Goal: Information Seeking & Learning: Learn about a topic

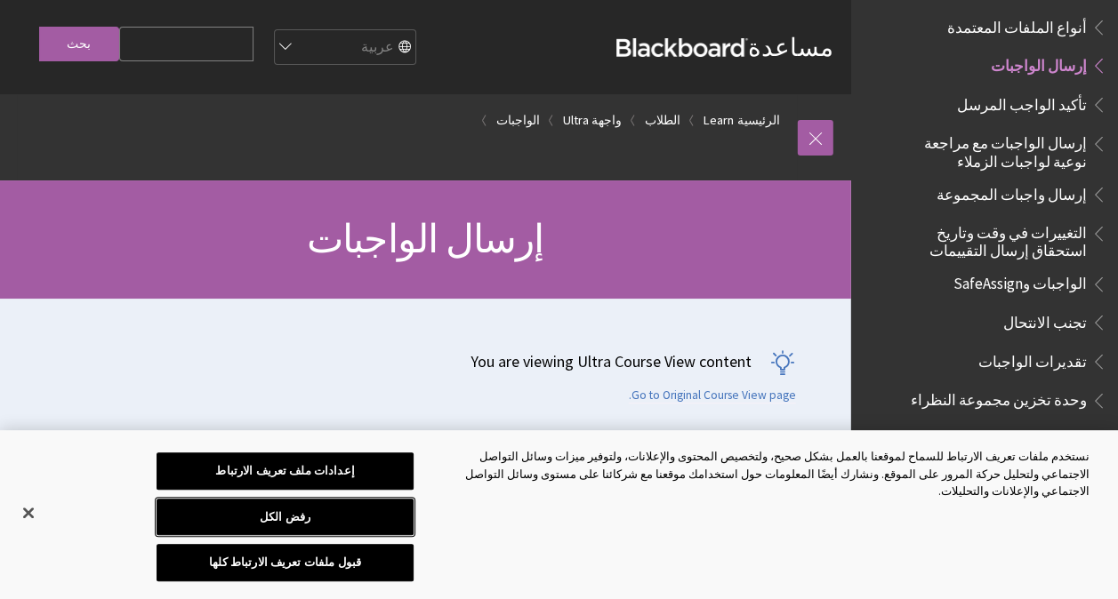
click at [325, 534] on button "رفض الكل" at bounding box center [285, 517] width 257 height 37
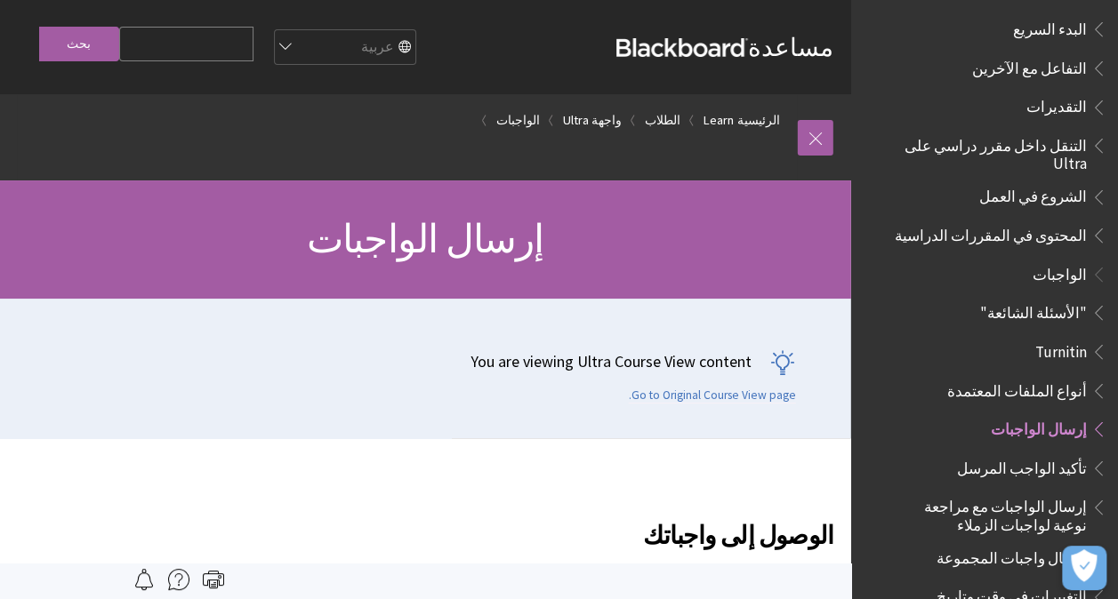
scroll to position [1781, 0]
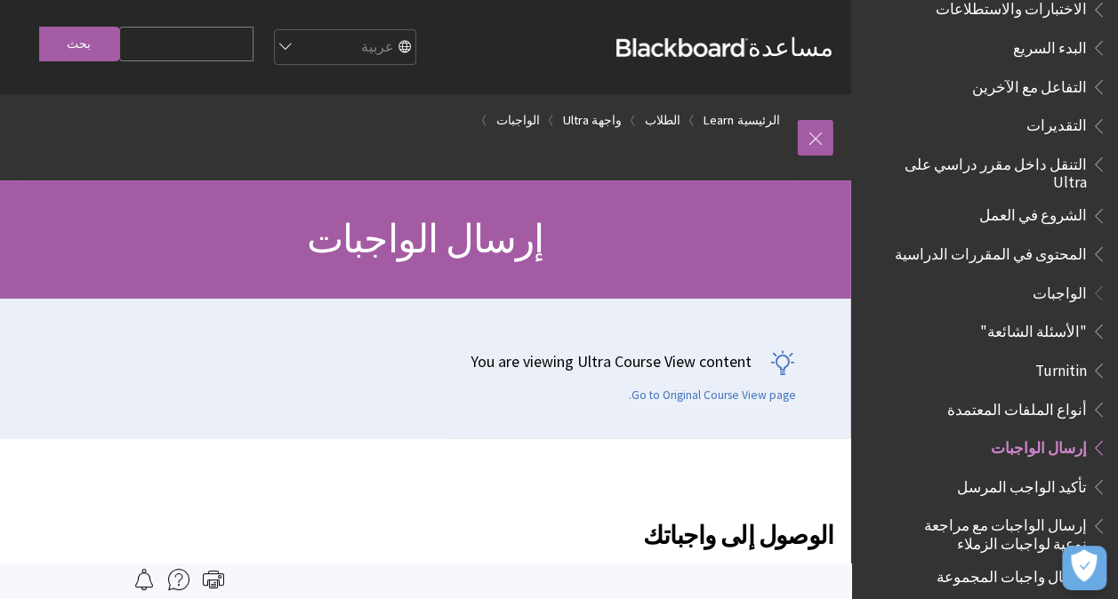
click at [1041, 239] on span "المحتوى في المقررات الدراسية" at bounding box center [991, 251] width 192 height 24
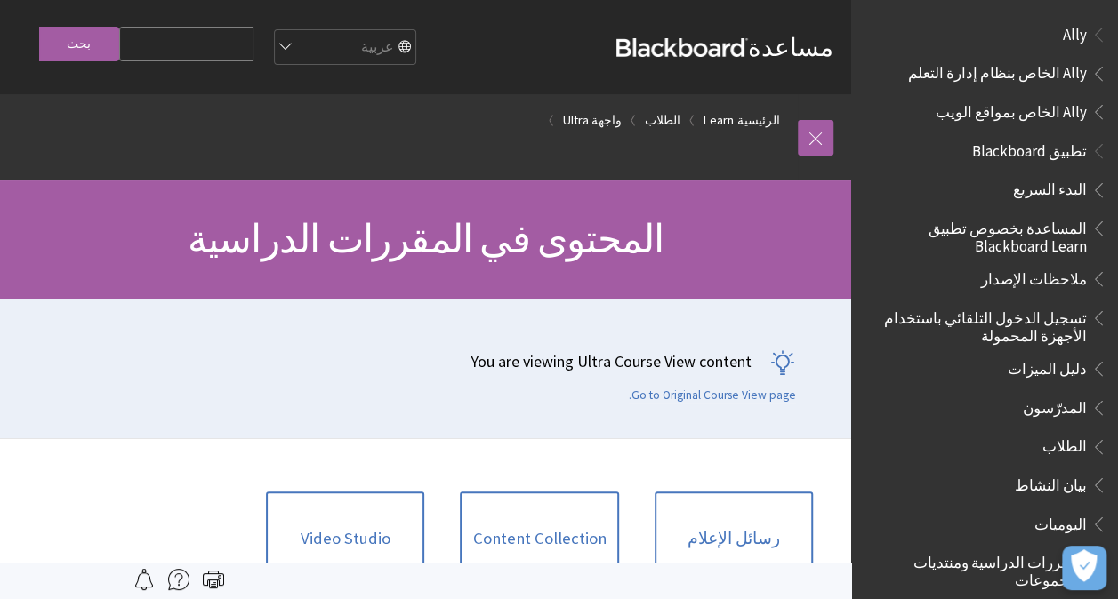
scroll to position [1970, 0]
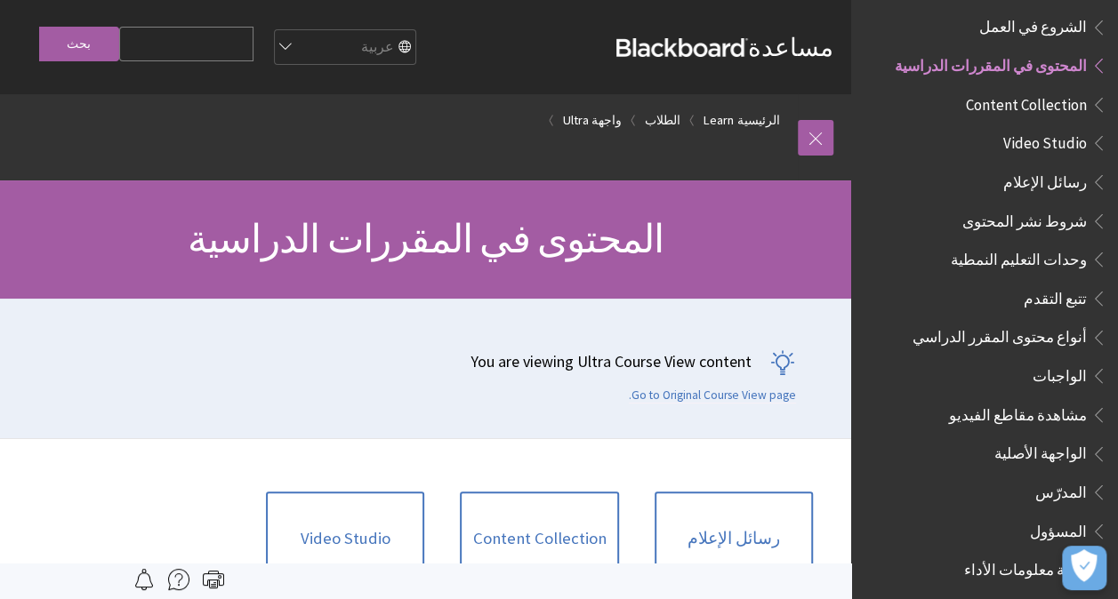
click at [275, 430] on div "You are viewing Ultra Course View content Go to Original Course View page." at bounding box center [407, 369] width 814 height 140
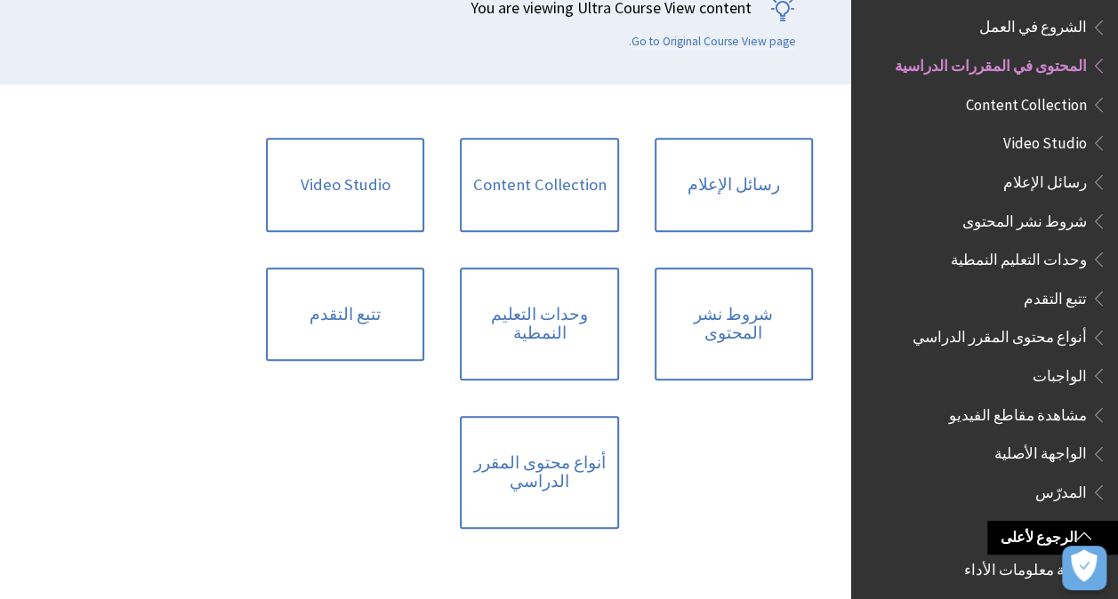
scroll to position [356, 0]
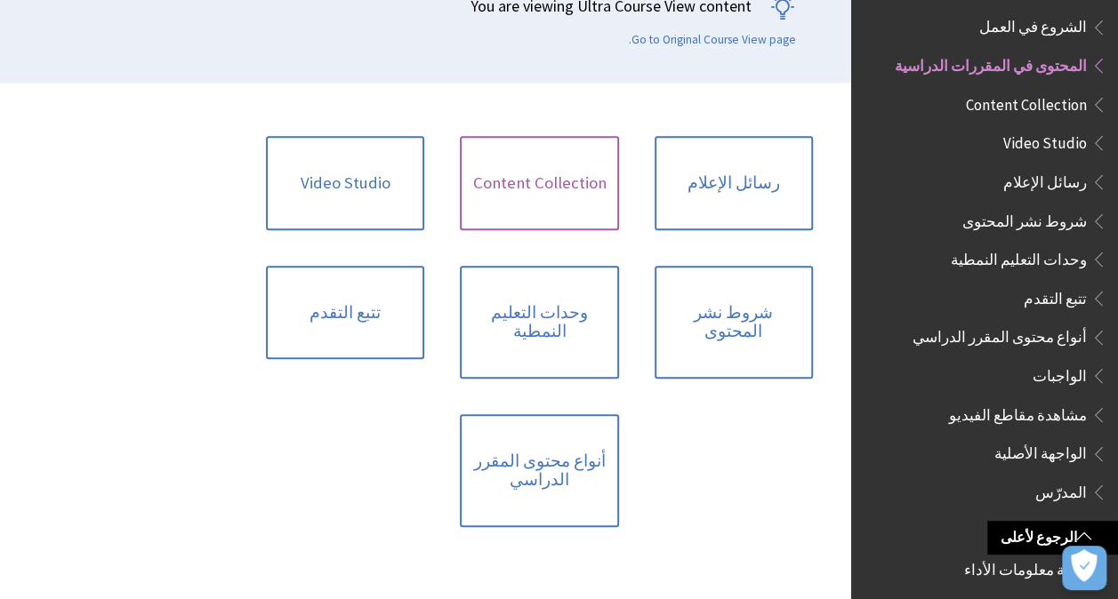
click at [517, 191] on link "Content Collection" at bounding box center [539, 183] width 158 height 94
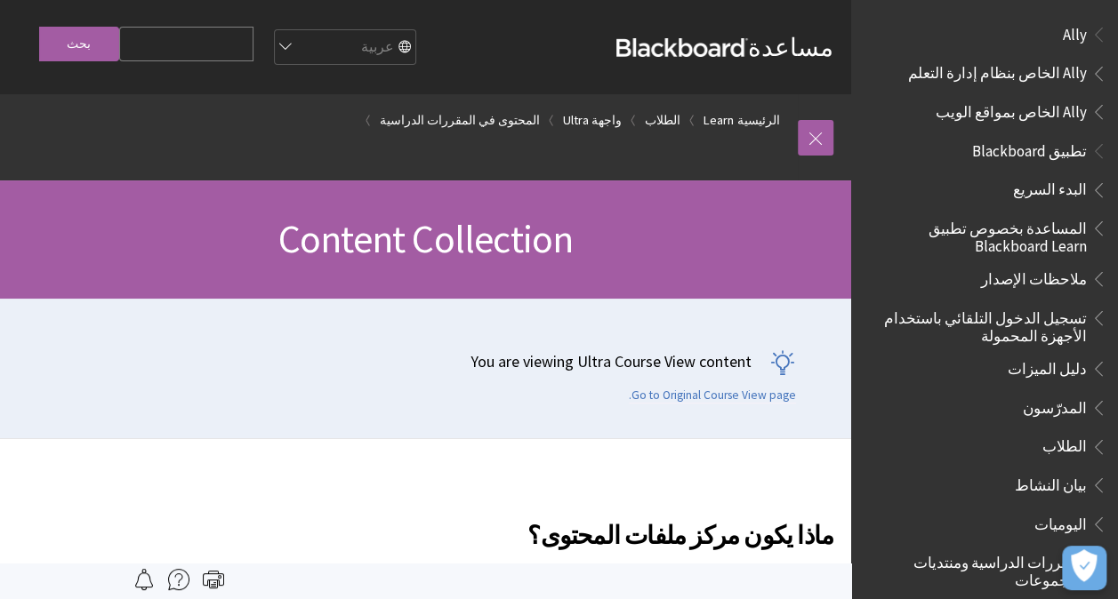
scroll to position [2008, 0]
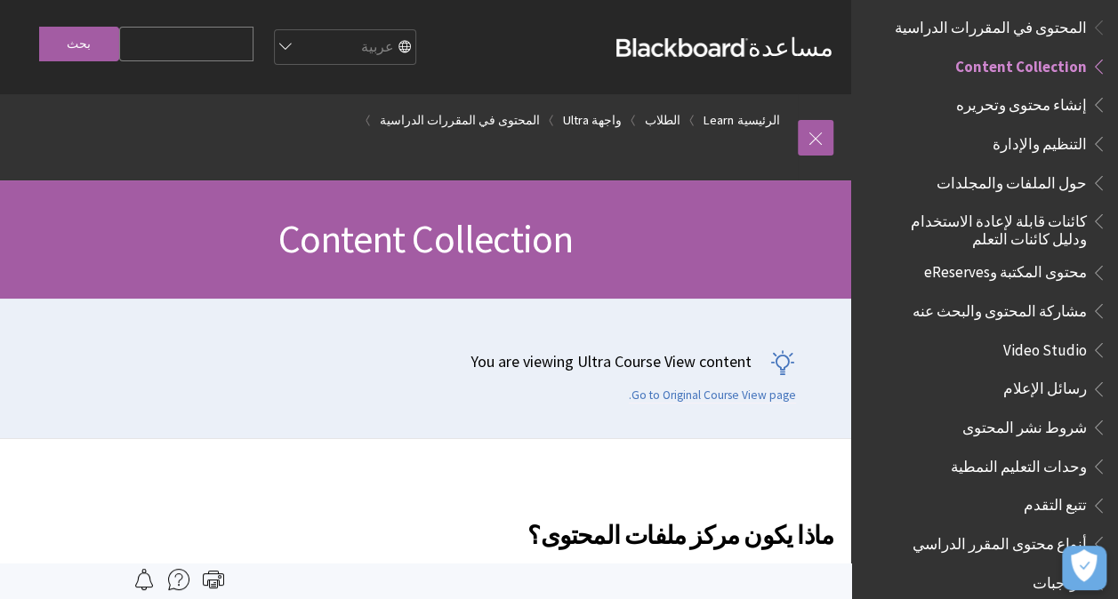
click at [375, 337] on div "You are viewing Ultra Course View content Go to Original Course View page." at bounding box center [407, 369] width 814 height 140
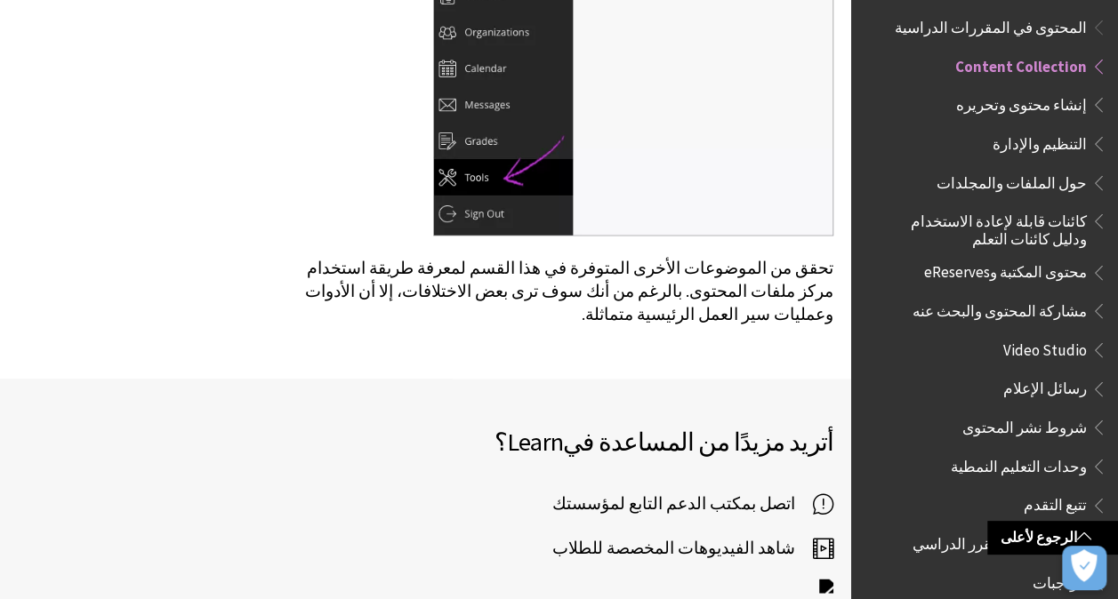
scroll to position [1209, 0]
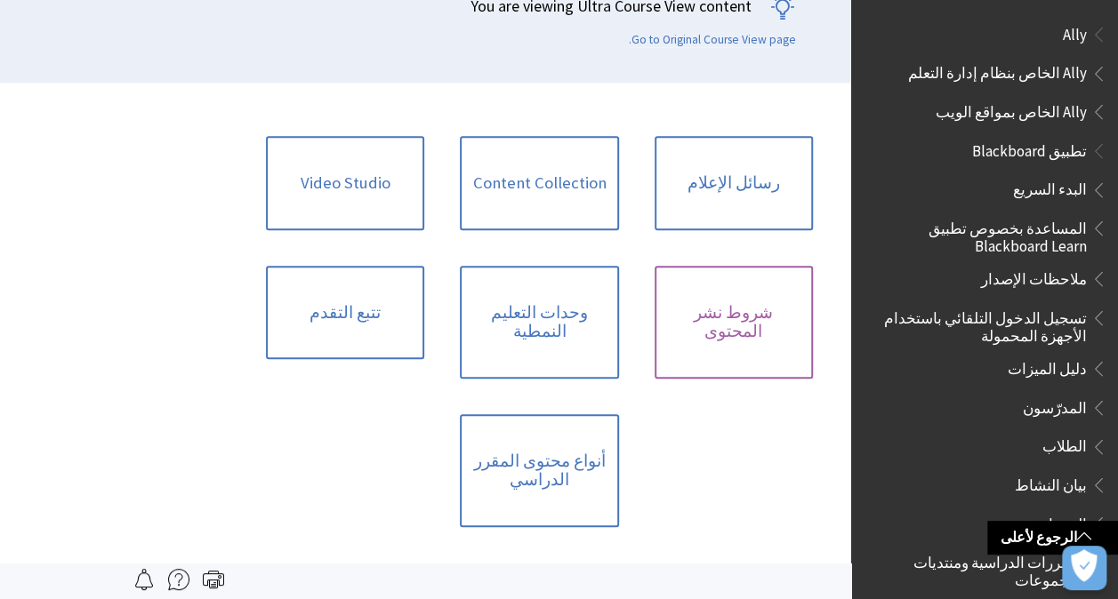
scroll to position [1970, 0]
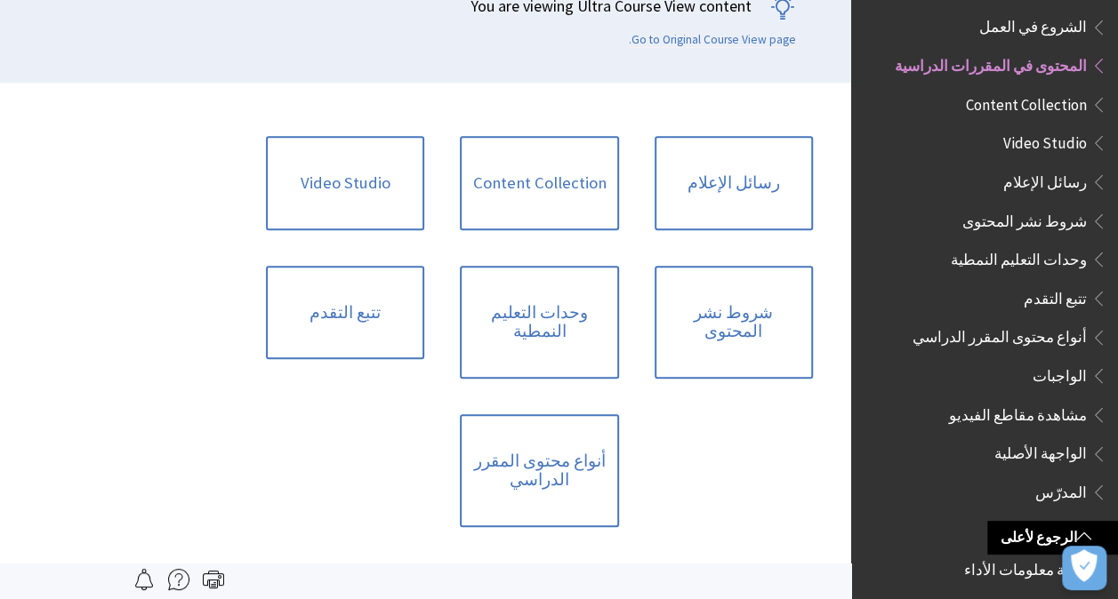
click at [684, 437] on div "رسائل الإعلام Content Collection Video Studio شروط نشر المحتوى وحدات التعليم ال…" at bounding box center [539, 331] width 588 height 427
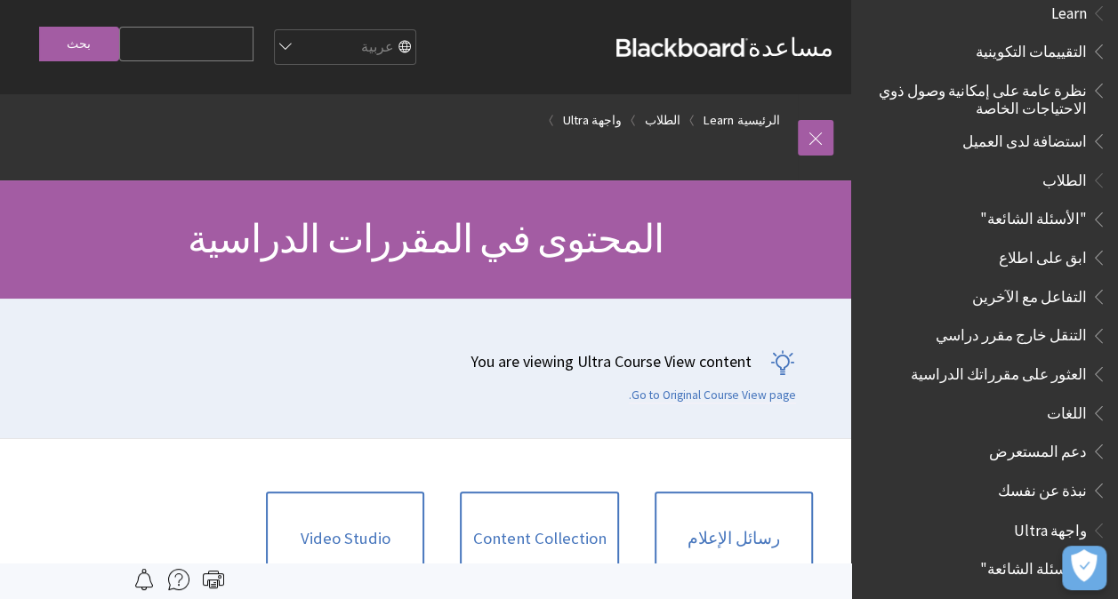
scroll to position [1119, 0]
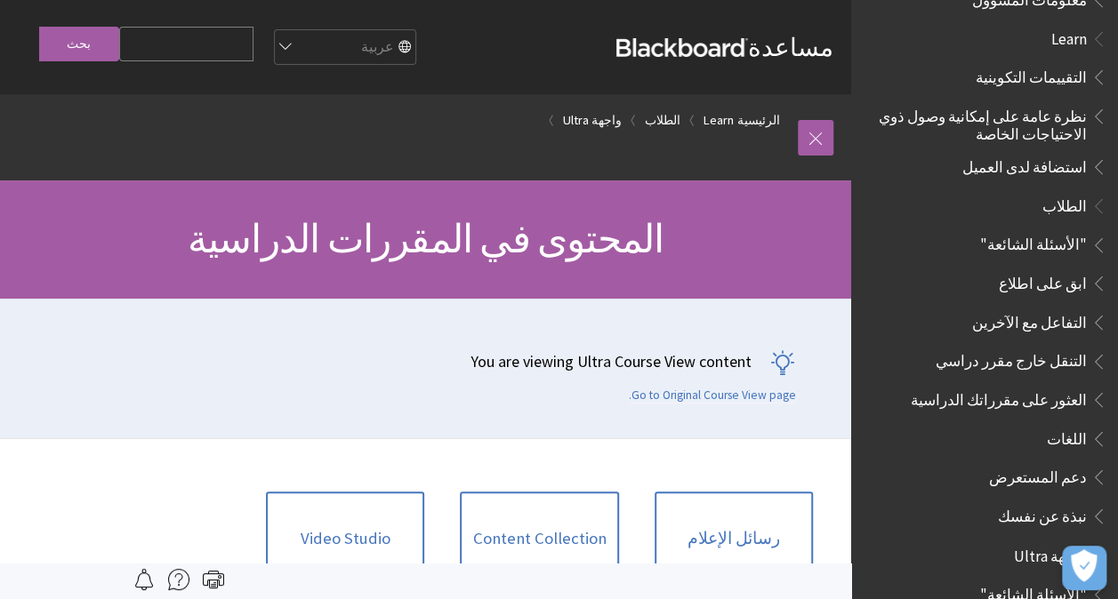
click at [1049, 230] on span ""الأسئلة الشائعة"" at bounding box center [1033, 242] width 107 height 24
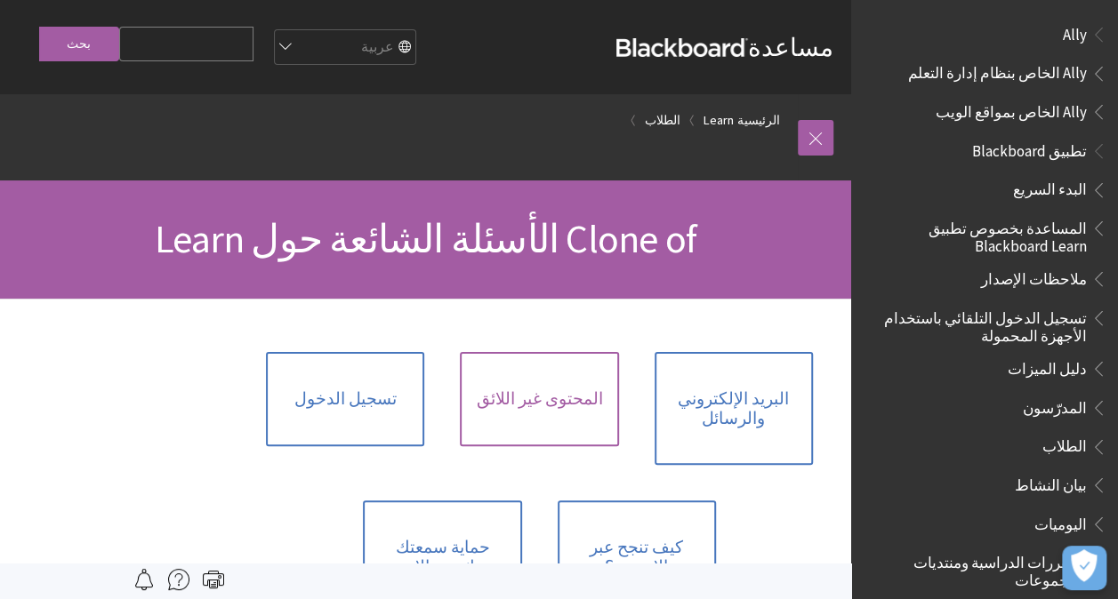
scroll to position [1310, 0]
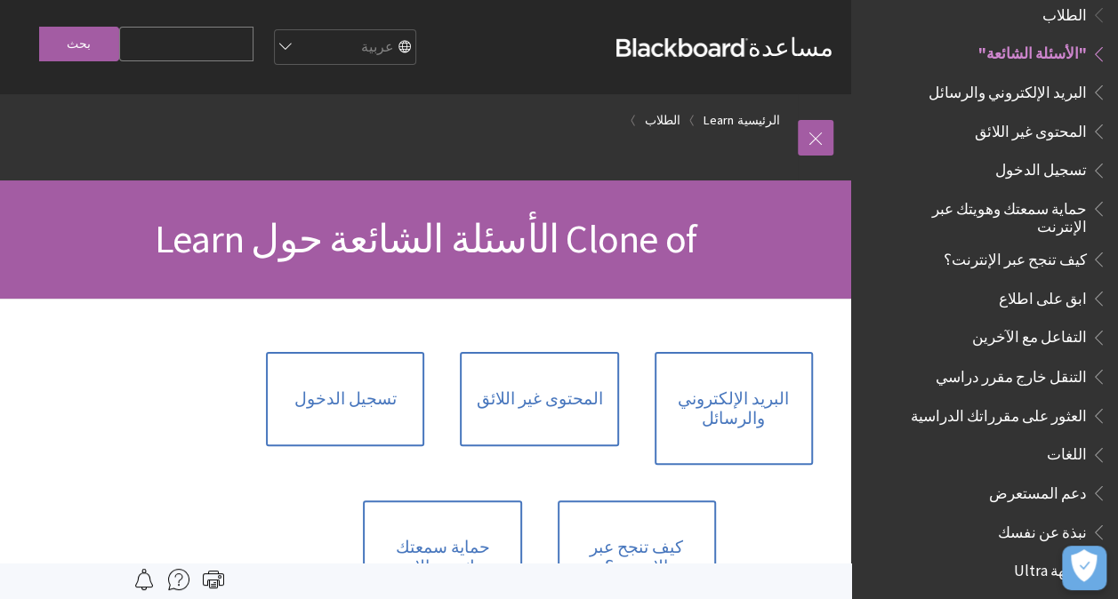
click at [98, 412] on div at bounding box center [425, 483] width 851 height 368
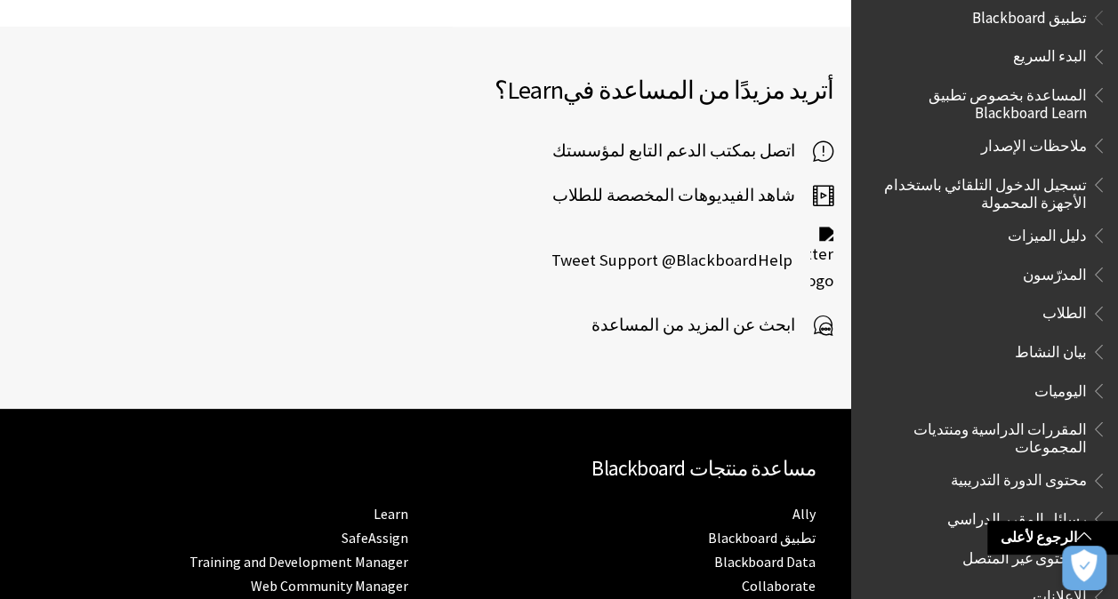
scroll to position [159, 0]
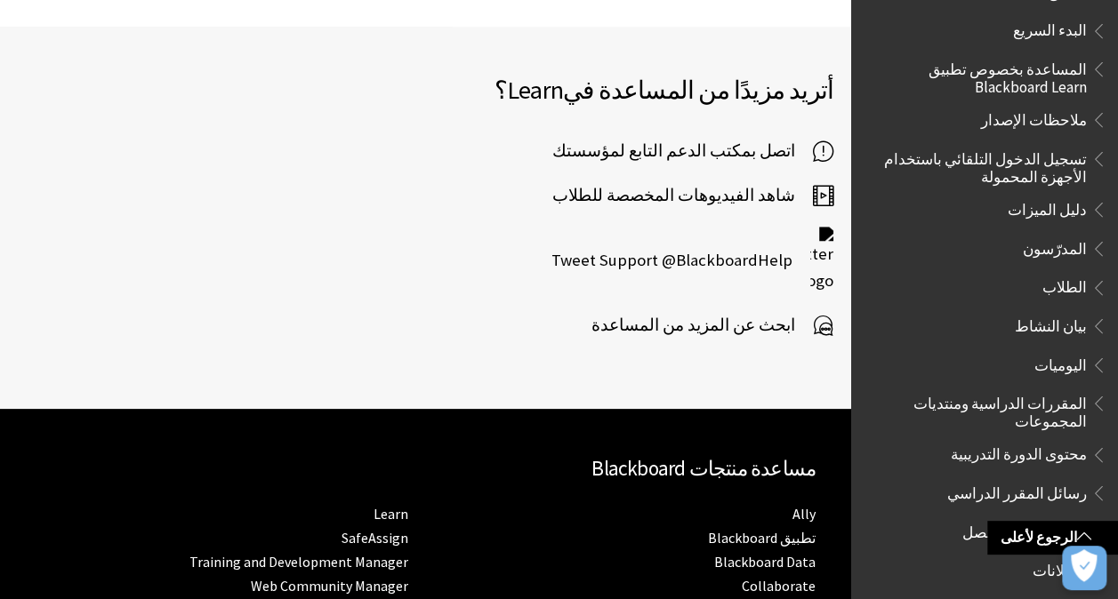
click at [1051, 284] on span "الطلاب" at bounding box center [1064, 285] width 44 height 24
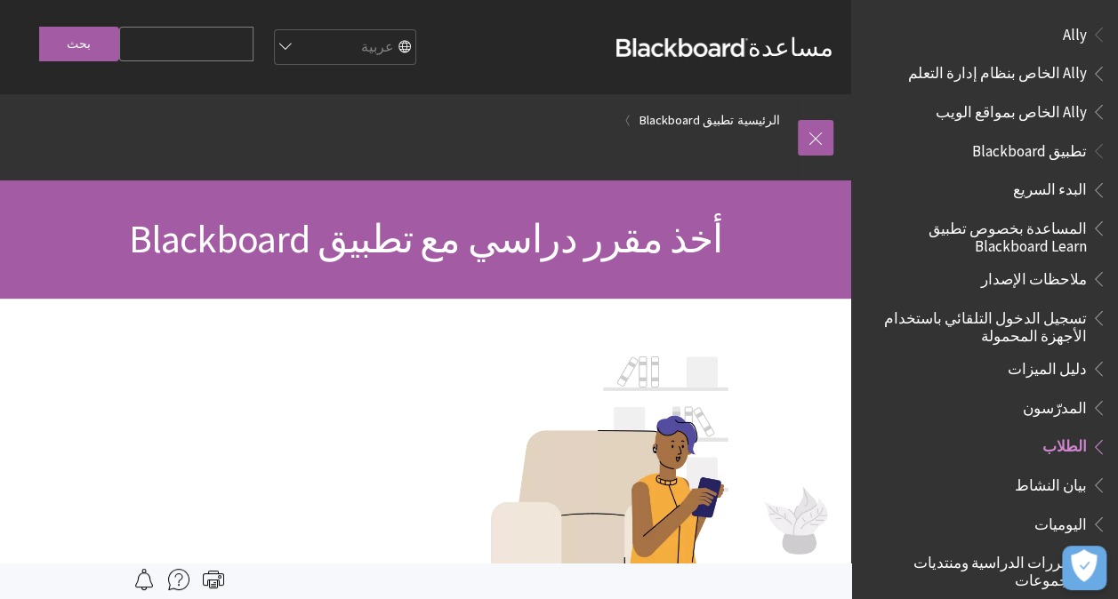
scroll to position [405, 0]
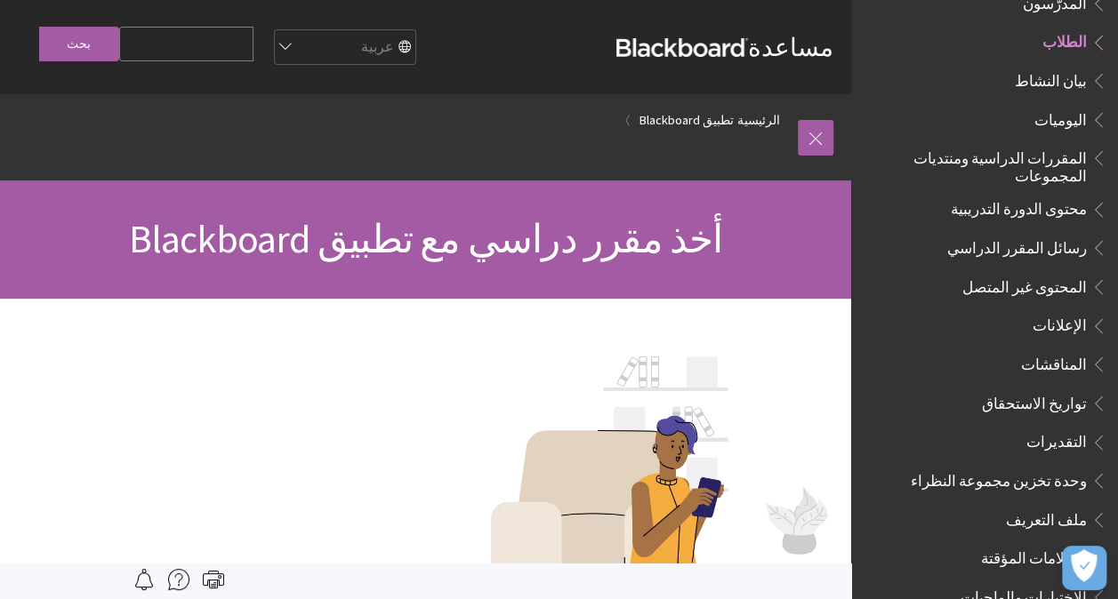
click at [492, 384] on img at bounding box center [656, 501] width 356 height 334
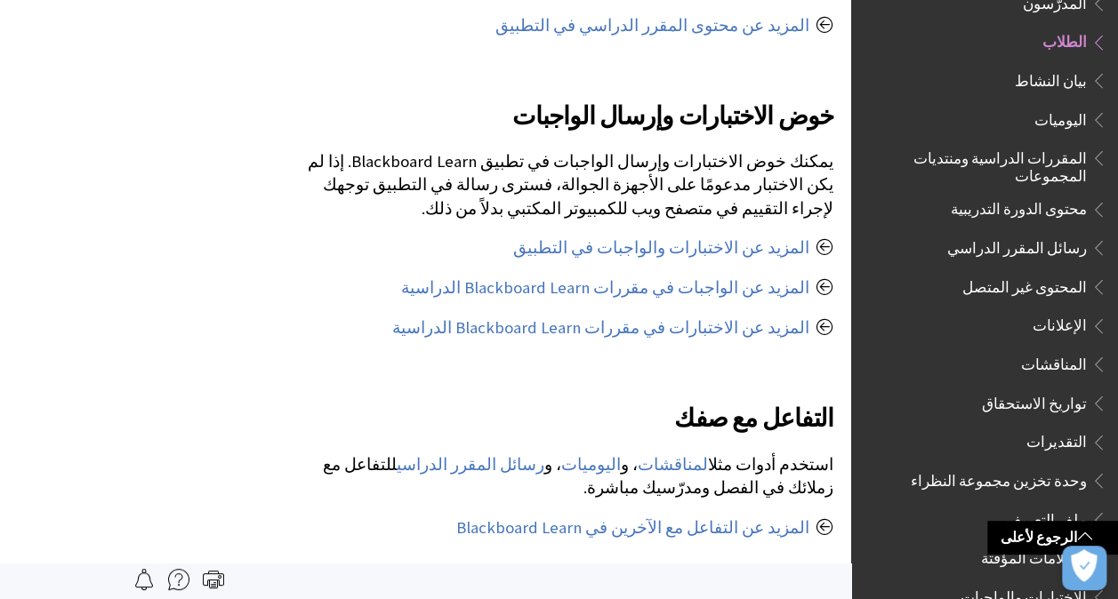
scroll to position [1067, 0]
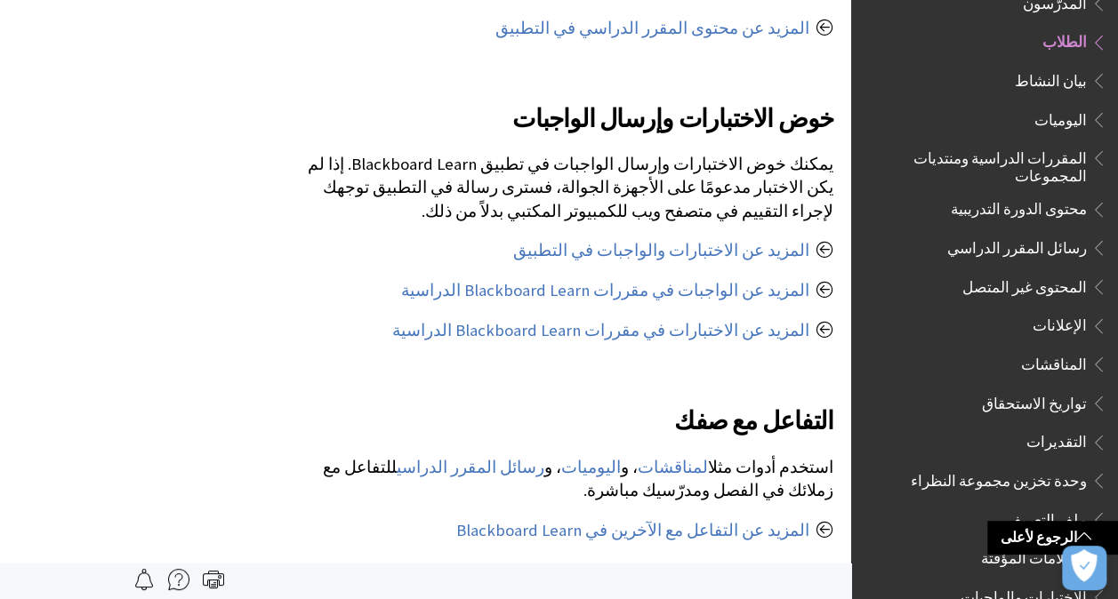
click at [1005, 272] on span "المحتوى غير المتصل" at bounding box center [1024, 284] width 125 height 24
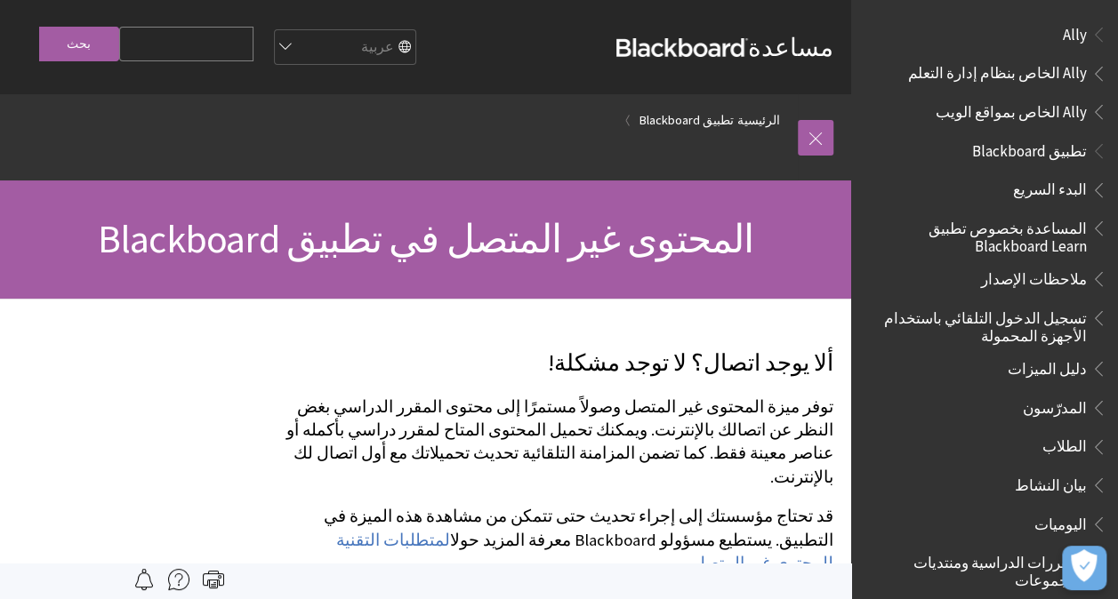
scroll to position [638, 0]
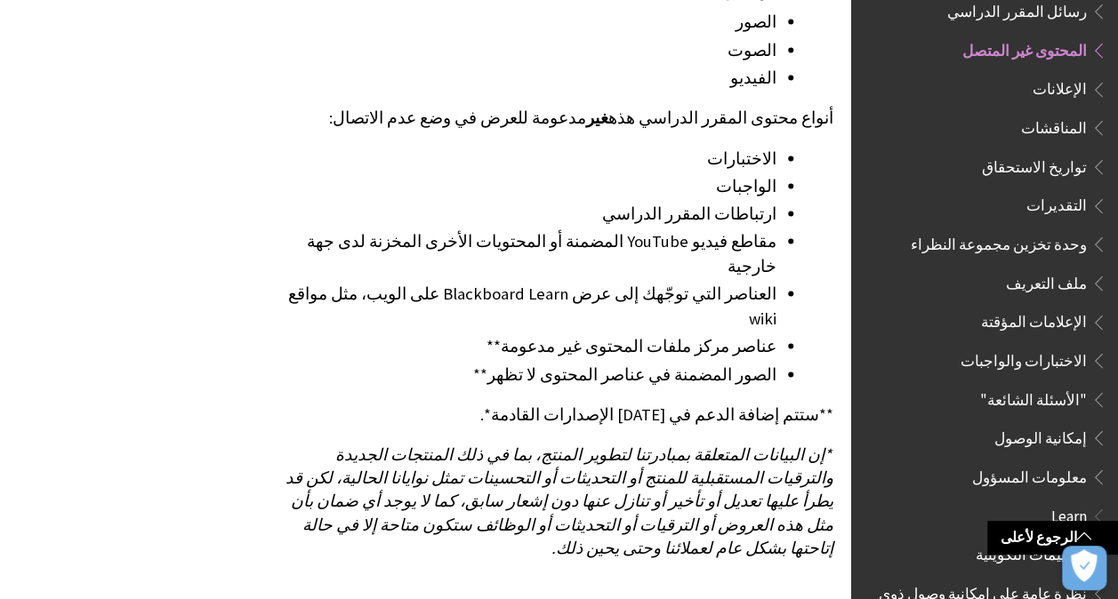
scroll to position [1019, 0]
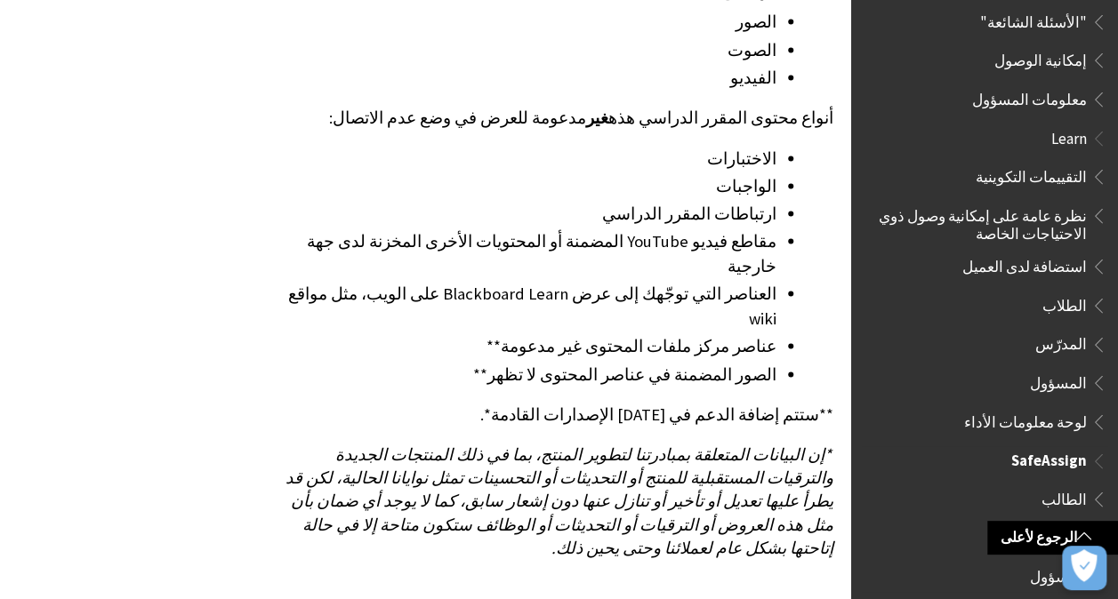
click at [1094, 452] on span "Book outline for Blackboard SafeAssign" at bounding box center [1096, 457] width 19 height 22
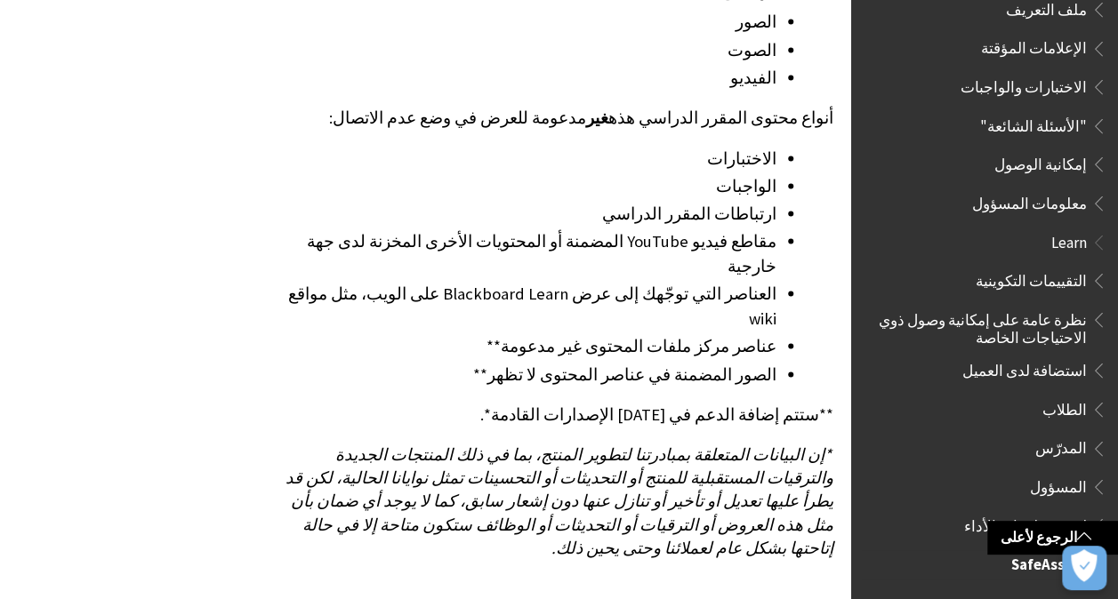
scroll to position [904, 0]
